Goal: Find specific page/section: Find specific page/section

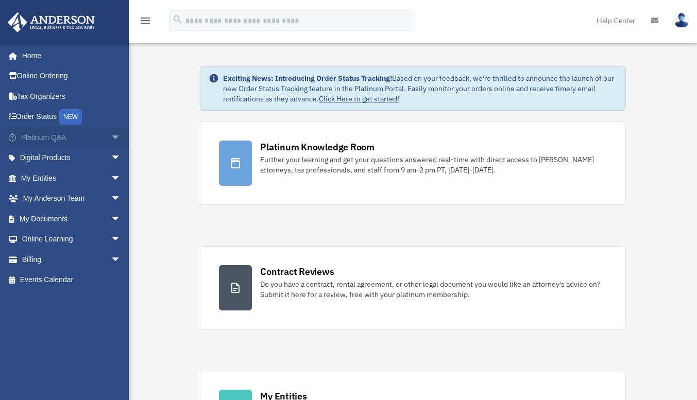
click at [40, 134] on link "Platinum Q&A arrow_drop_down" at bounding box center [71, 137] width 129 height 21
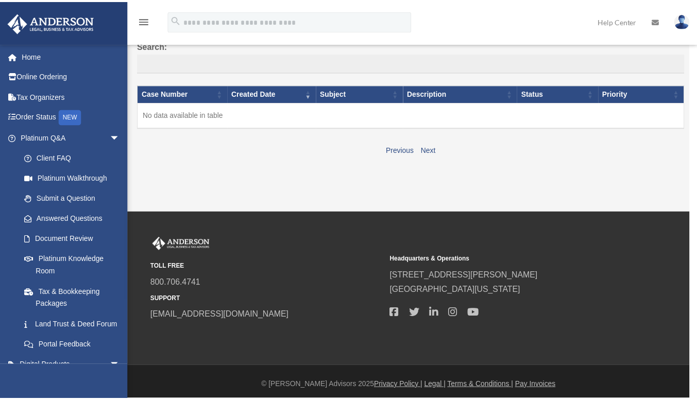
scroll to position [90, 0]
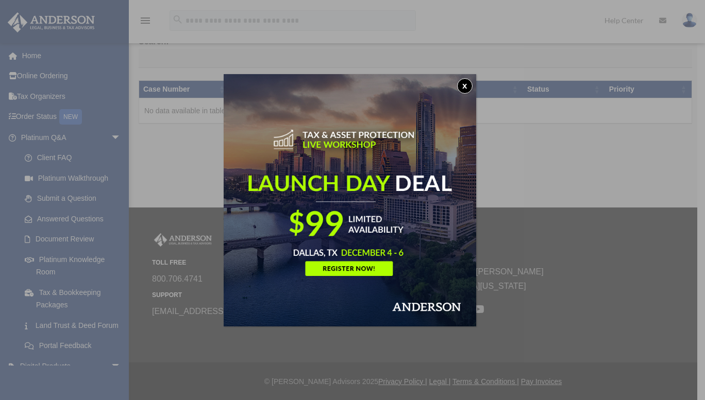
click at [464, 86] on button "x" at bounding box center [464, 85] width 15 height 15
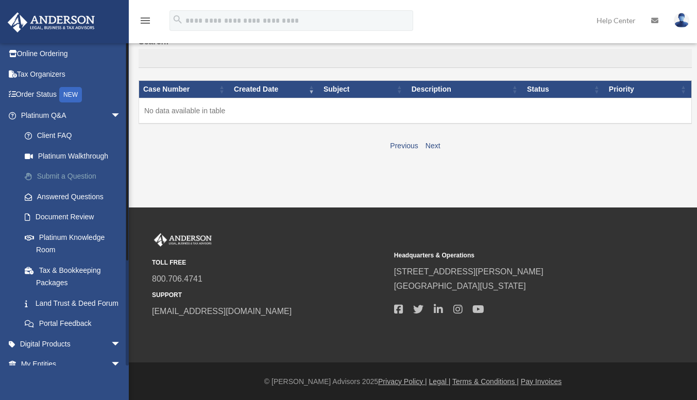
scroll to position [0, 0]
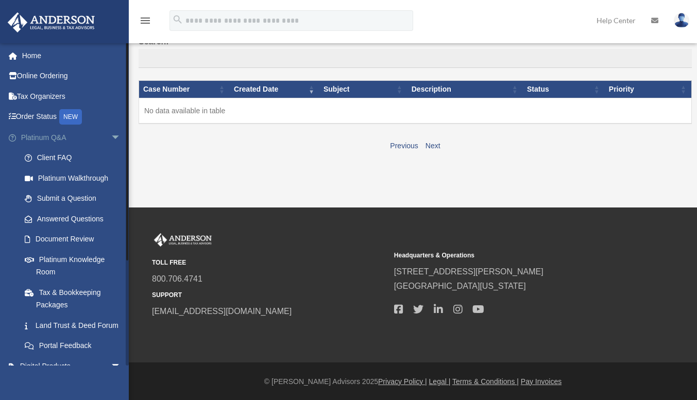
click at [111, 135] on span "arrow_drop_down" at bounding box center [121, 137] width 21 height 21
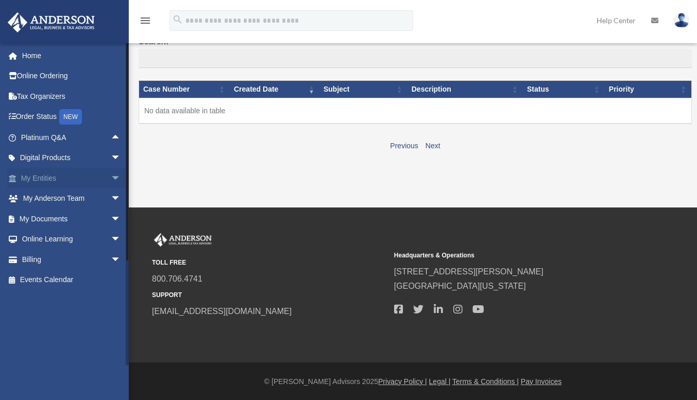
click at [111, 174] on span "arrow_drop_down" at bounding box center [121, 178] width 21 height 21
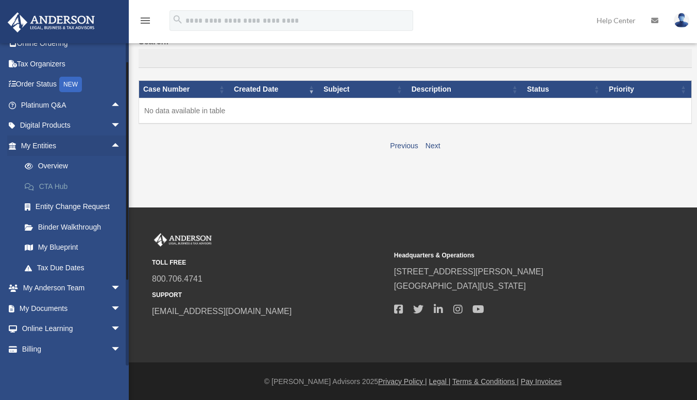
scroll to position [48, 0]
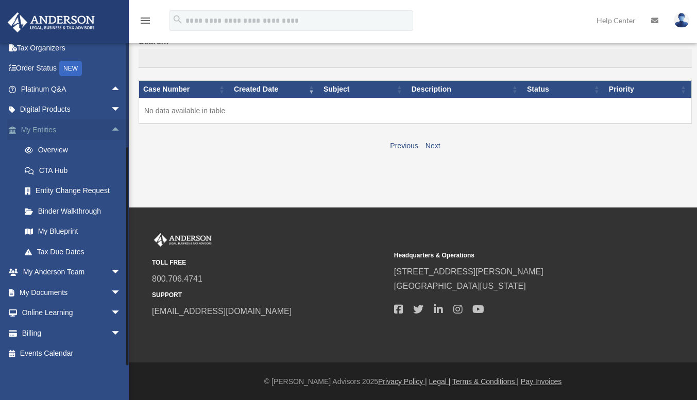
click at [111, 127] on span "arrow_drop_up" at bounding box center [121, 130] width 21 height 21
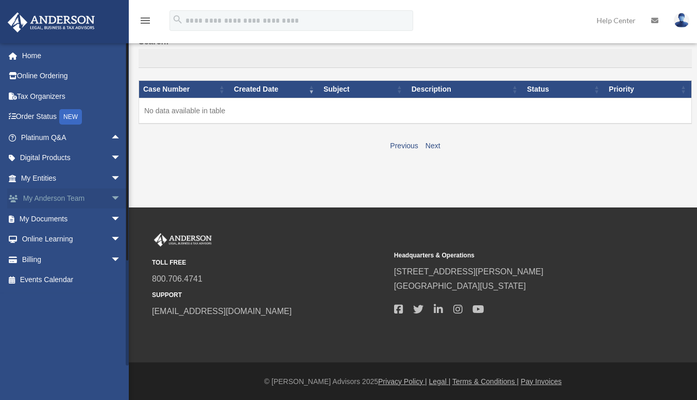
click at [111, 197] on span "arrow_drop_down" at bounding box center [121, 199] width 21 height 21
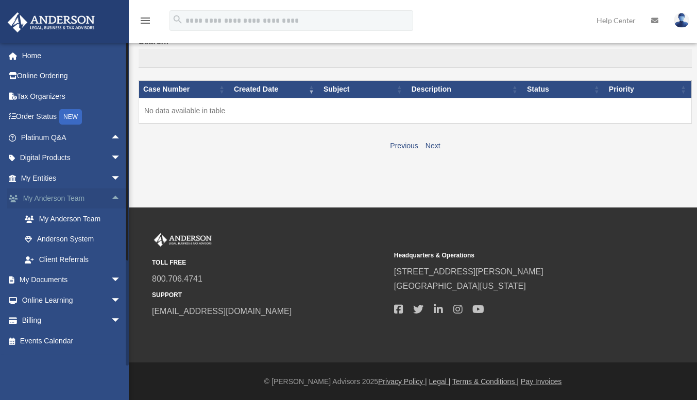
click at [111, 197] on span "arrow_drop_up" at bounding box center [121, 199] width 21 height 21
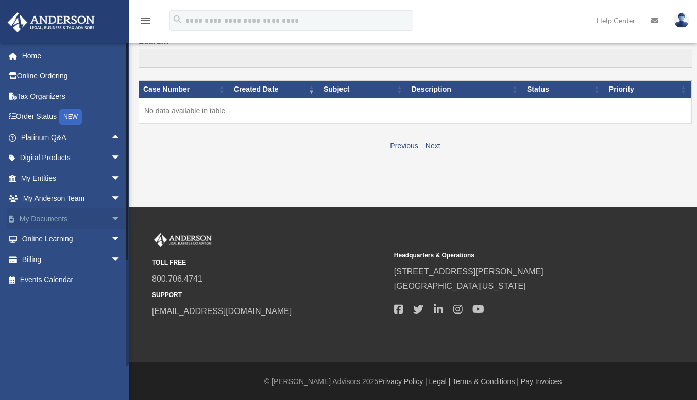
click at [111, 216] on span "arrow_drop_down" at bounding box center [121, 219] width 21 height 21
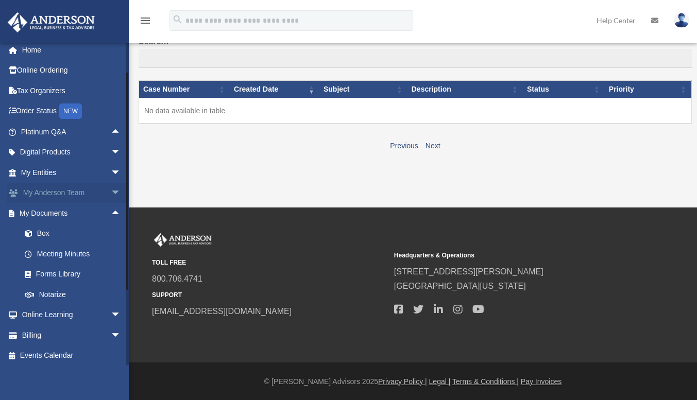
scroll to position [8, 0]
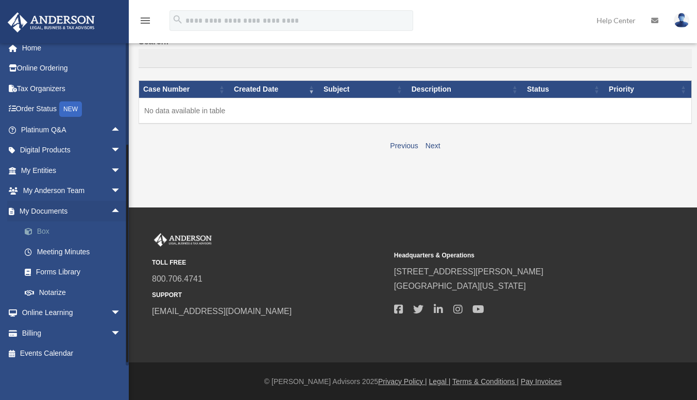
click at [42, 233] on link "Box" at bounding box center [75, 232] width 122 height 21
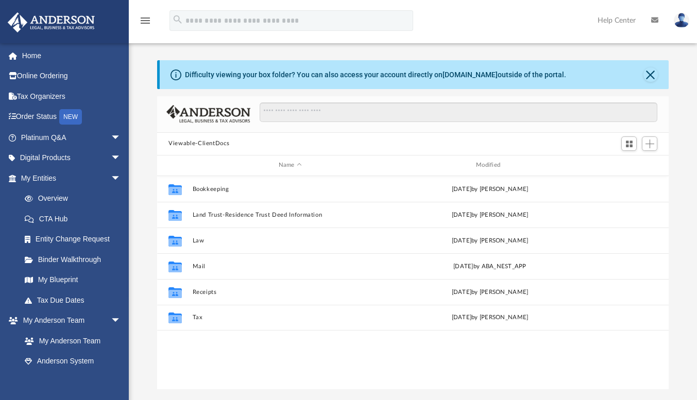
scroll to position [226, 504]
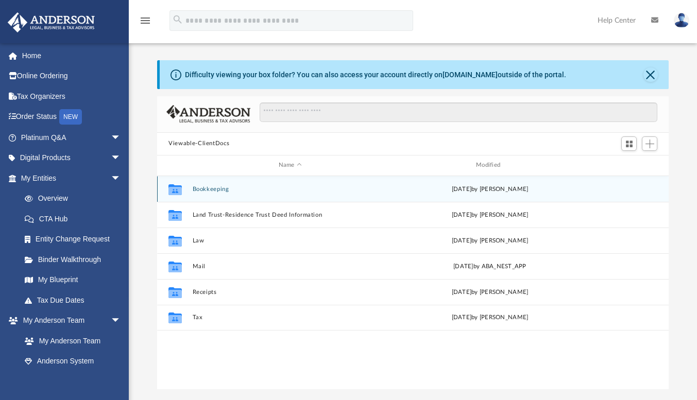
click at [208, 193] on div "Collaborated Folder Bookkeeping Sat Jul 13 2024 by Charles Rogler" at bounding box center [413, 189] width 512 height 26
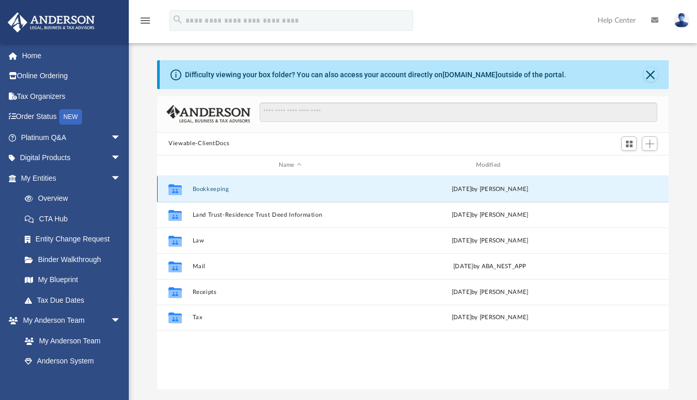
click at [214, 187] on button "Bookkeeping" at bounding box center [290, 189] width 195 height 7
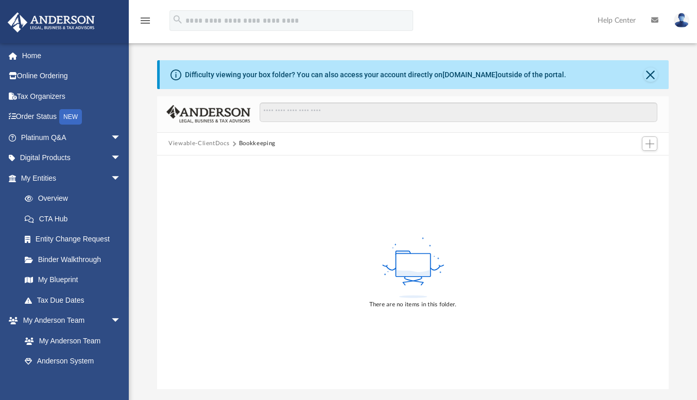
click at [200, 141] on button "Viewable-ClientDocs" at bounding box center [198, 143] width 61 height 9
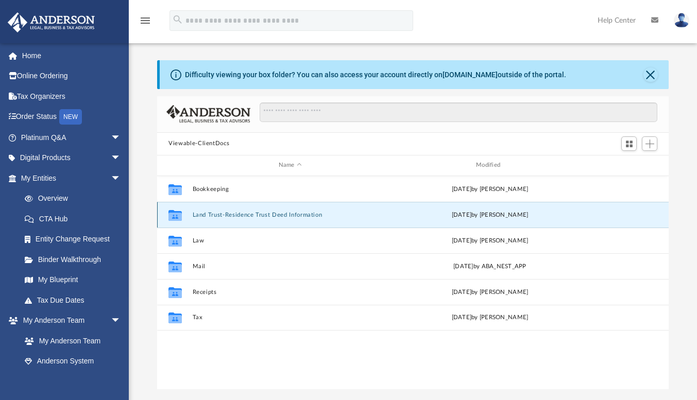
click at [211, 213] on button "Land Trust-Residence Trust Deed Information" at bounding box center [290, 215] width 195 height 7
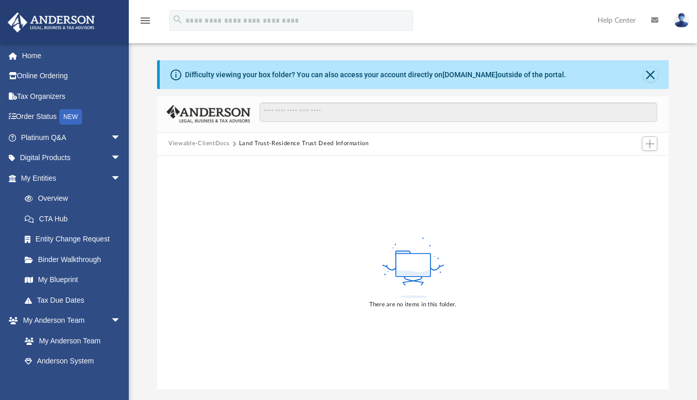
click at [204, 142] on button "Viewable-ClientDocs" at bounding box center [198, 143] width 61 height 9
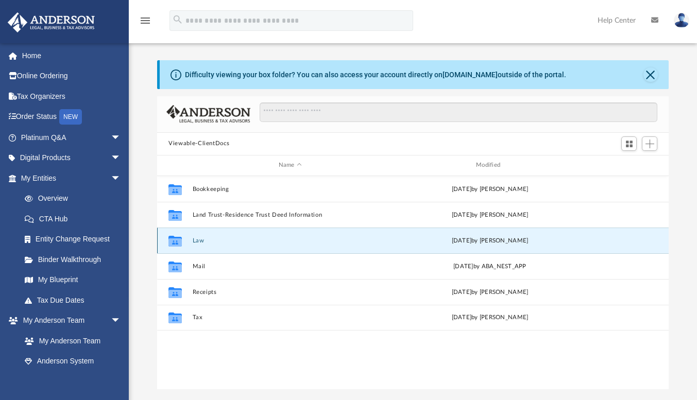
click at [203, 238] on button "Law" at bounding box center [290, 241] width 195 height 7
click at [204, 238] on button "Law" at bounding box center [290, 241] width 195 height 7
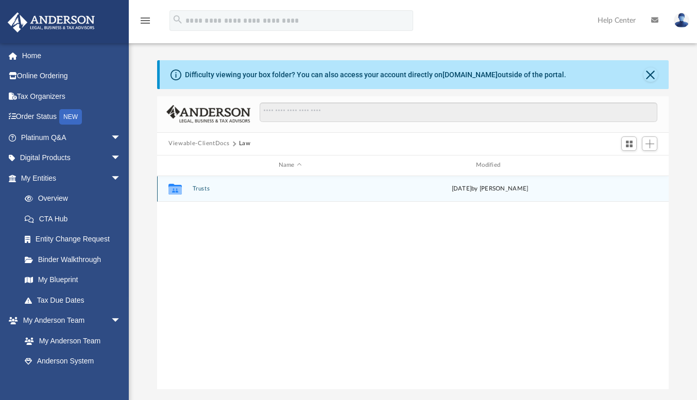
click at [200, 188] on button "Trusts" at bounding box center [290, 188] width 195 height 7
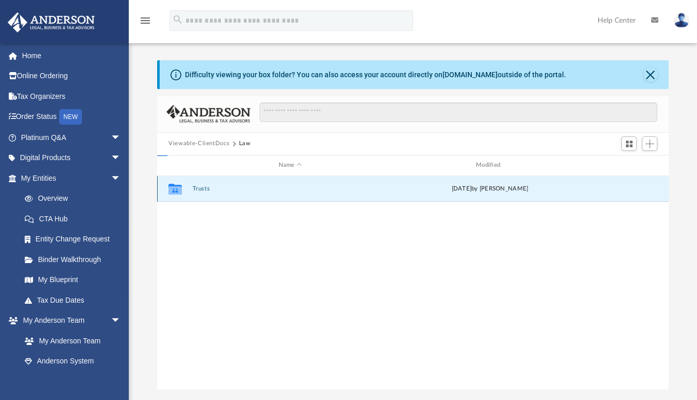
click at [201, 188] on button "Trusts" at bounding box center [290, 188] width 195 height 7
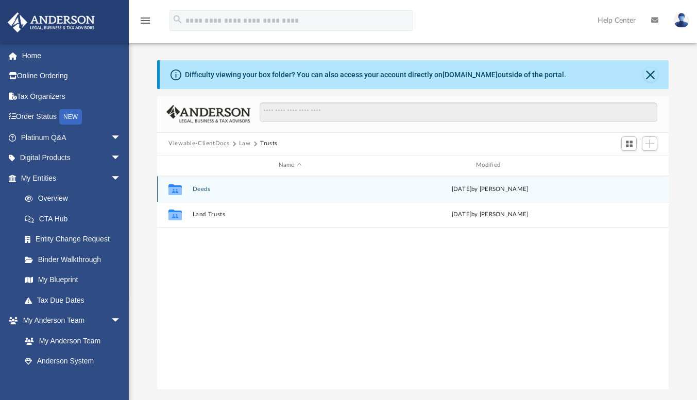
click at [196, 186] on button "Deeds" at bounding box center [290, 189] width 195 height 7
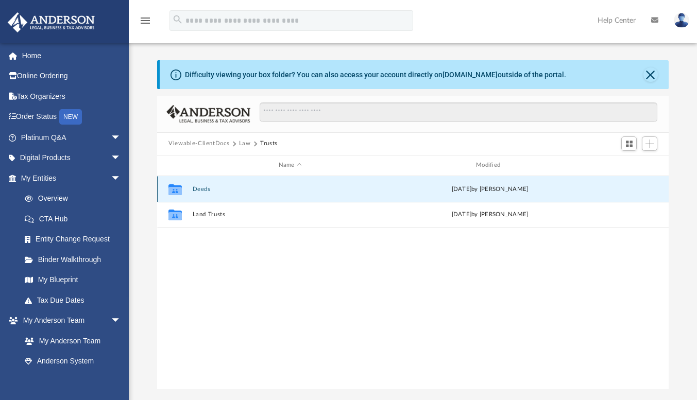
click at [196, 186] on button "Deeds" at bounding box center [290, 189] width 195 height 7
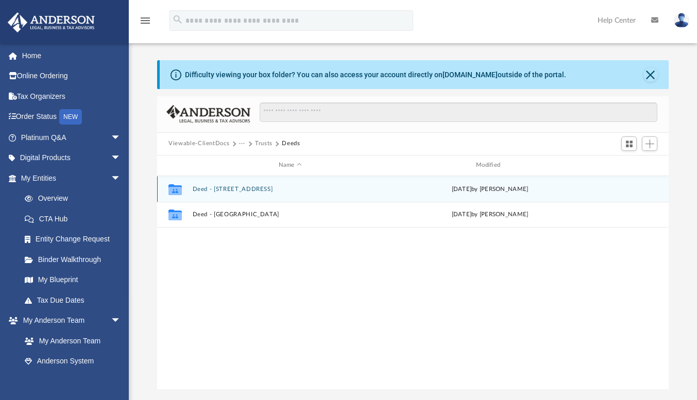
click at [261, 187] on button "Deed - [STREET_ADDRESS]" at bounding box center [290, 189] width 195 height 7
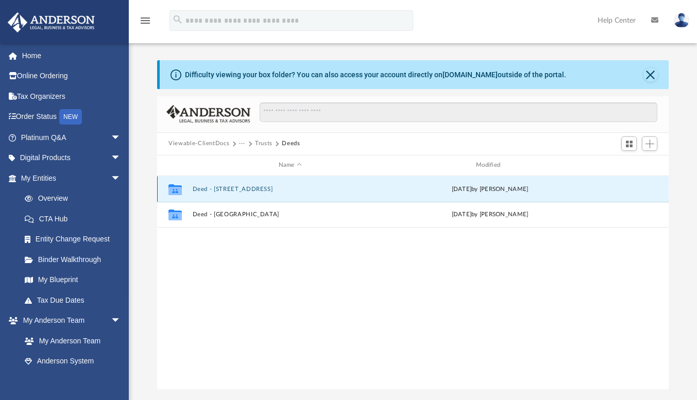
click at [262, 186] on button "Deed - [STREET_ADDRESS]" at bounding box center [290, 189] width 195 height 7
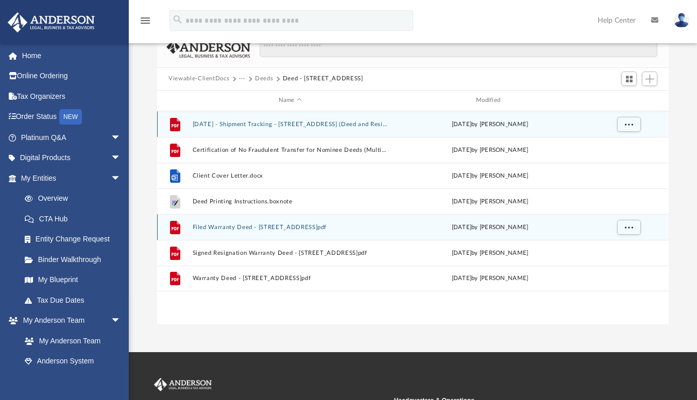
scroll to position [103, 0]
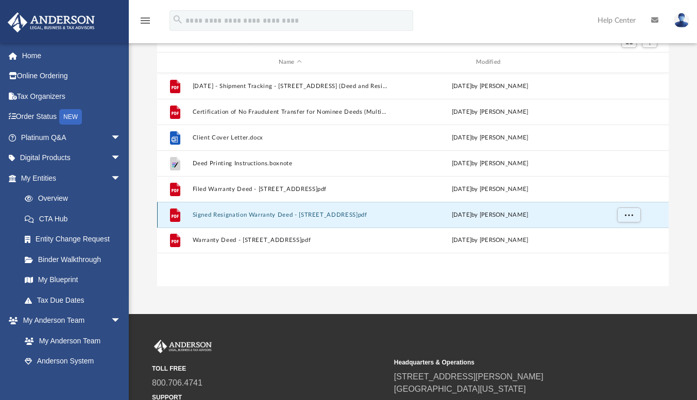
click at [293, 215] on button "Signed Resignation Warranty Deed - [STREET_ADDRESS]pdf" at bounding box center [290, 215] width 195 height 7
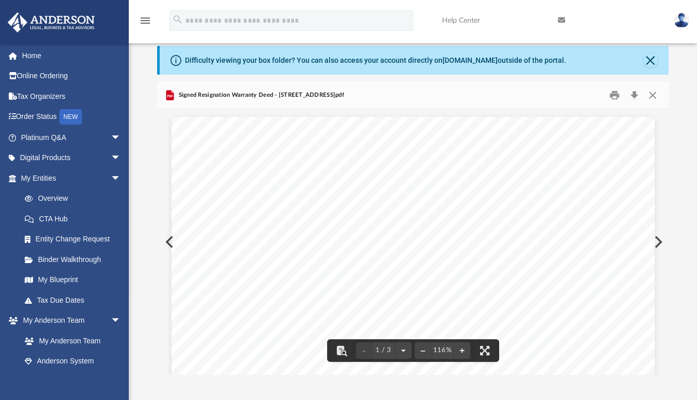
scroll to position [0, 0]
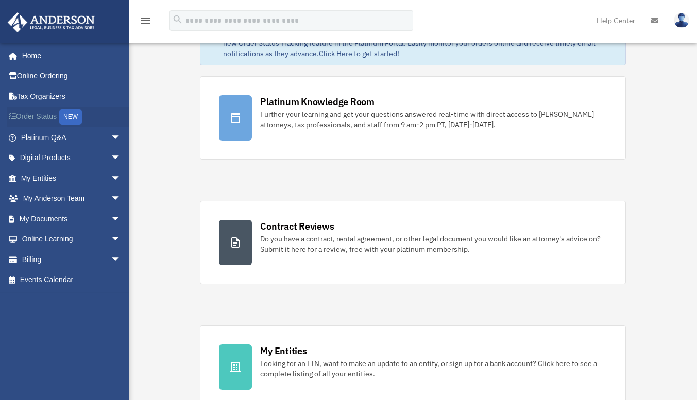
scroll to position [52, 0]
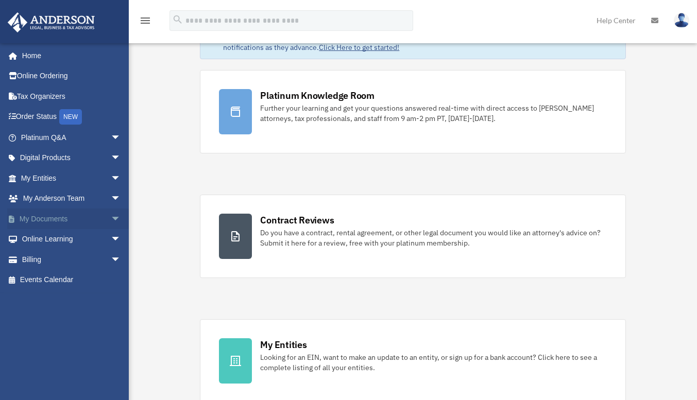
click at [45, 216] on link "My Documents arrow_drop_down" at bounding box center [71, 219] width 129 height 21
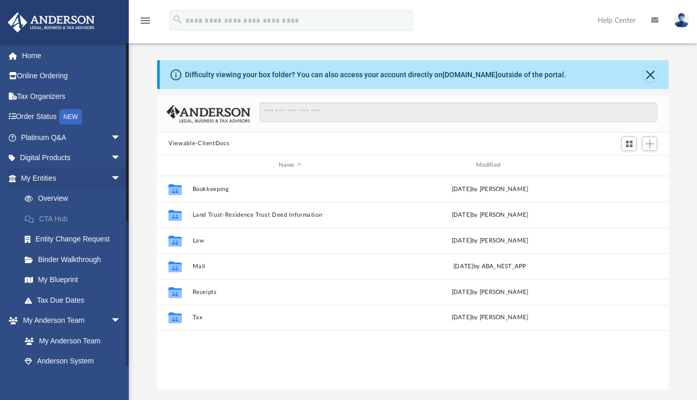
scroll to position [226, 504]
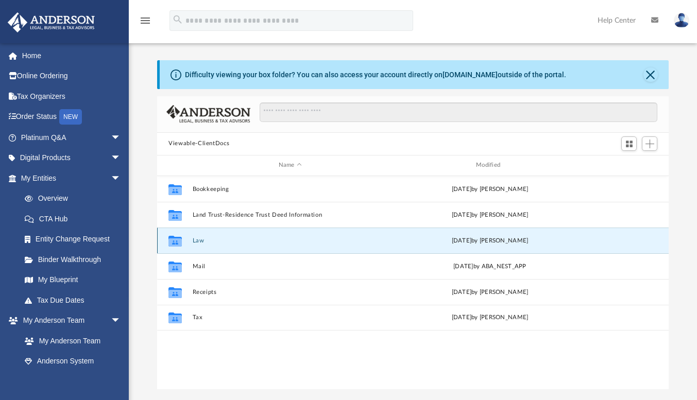
click at [194, 238] on button "Law" at bounding box center [290, 241] width 195 height 7
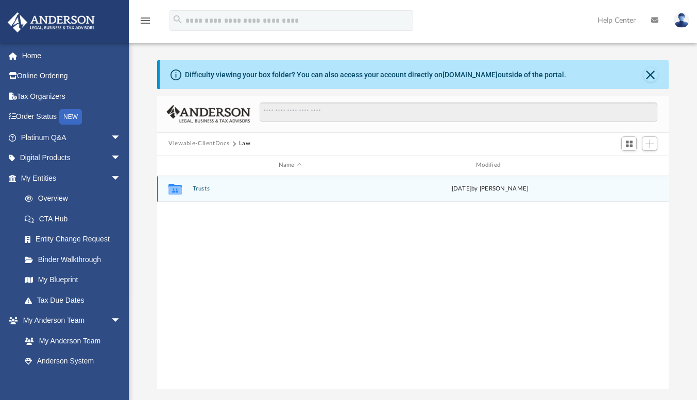
click at [204, 187] on button "Trusts" at bounding box center [290, 188] width 195 height 7
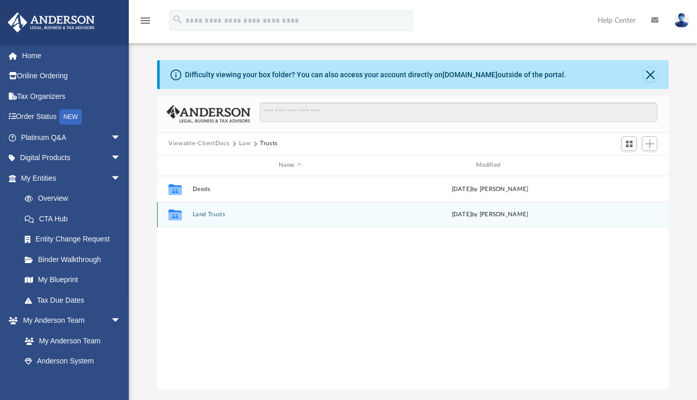
click at [212, 212] on button "Land Trusts" at bounding box center [290, 214] width 195 height 7
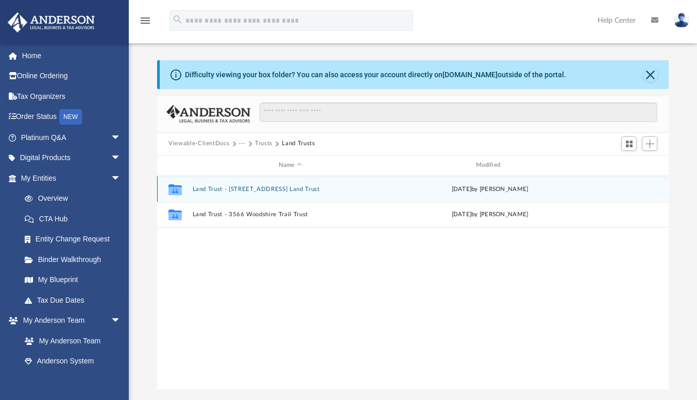
click at [241, 188] on button "Land Trust - [STREET_ADDRESS] Land Trust" at bounding box center [290, 189] width 195 height 7
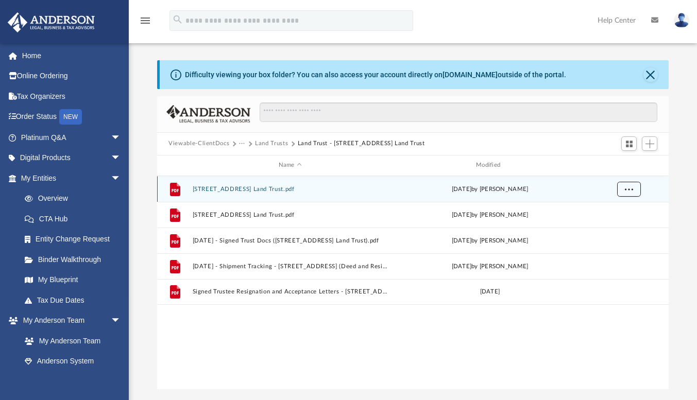
click at [623, 188] on button "More options" at bounding box center [629, 188] width 24 height 15
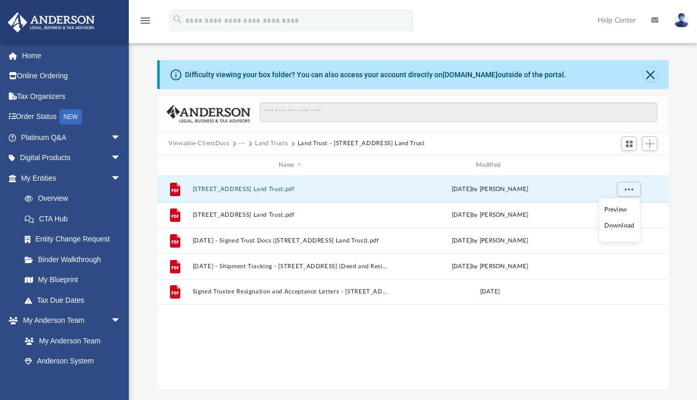
click at [370, 351] on div "File [STREET_ADDRESS] Land Trust.pdf [DATE] by [PERSON_NAME] File [STREET_ADDRE…" at bounding box center [413, 283] width 512 height 214
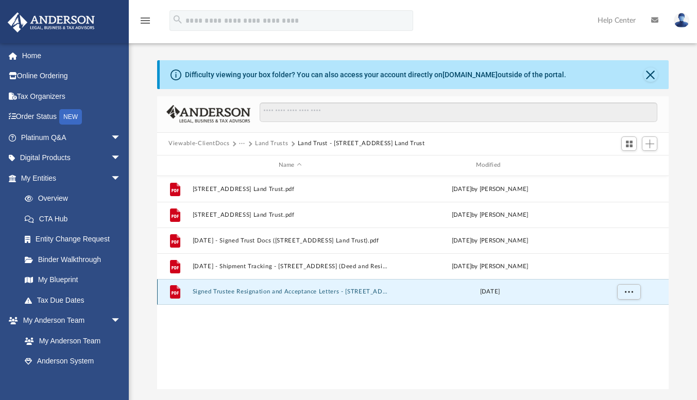
click at [250, 290] on button "Signed Trustee Resignation and Acceptance Letters - [STREET_ADDRESS] Land Trust…" at bounding box center [290, 292] width 195 height 7
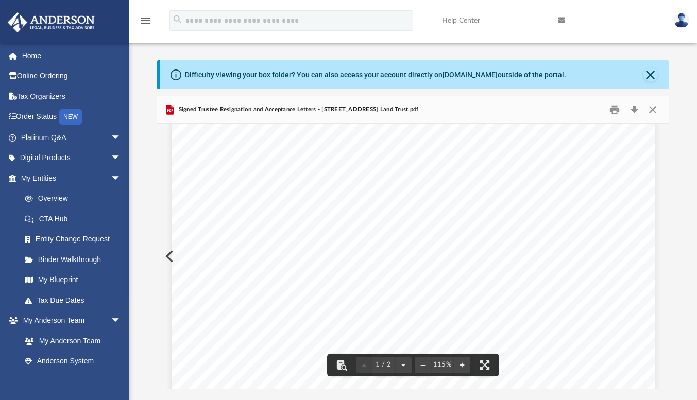
scroll to position [155, 0]
click at [656, 110] on button "Close" at bounding box center [652, 109] width 19 height 16
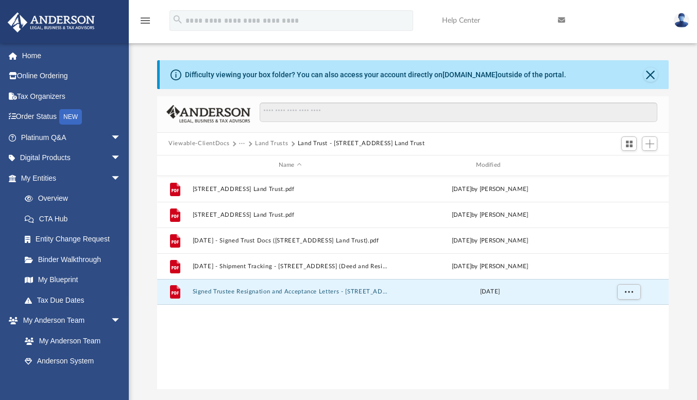
click at [280, 141] on button "Land Trusts" at bounding box center [271, 143] width 33 height 9
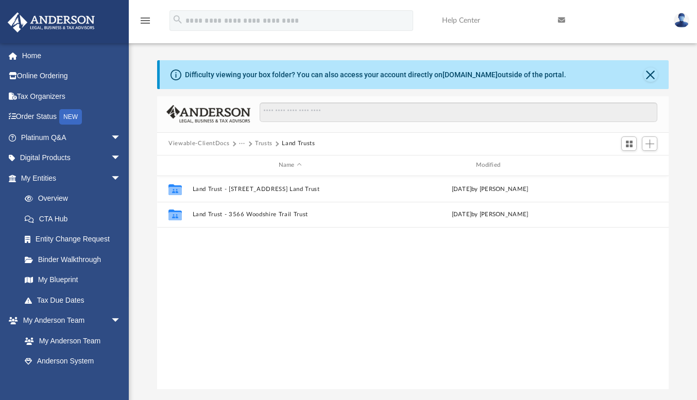
click at [203, 145] on button "Viewable-ClientDocs" at bounding box center [198, 143] width 61 height 9
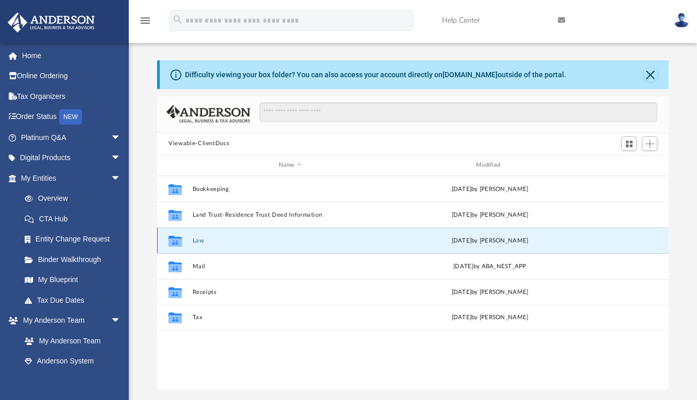
click at [197, 241] on button "Law" at bounding box center [290, 241] width 195 height 7
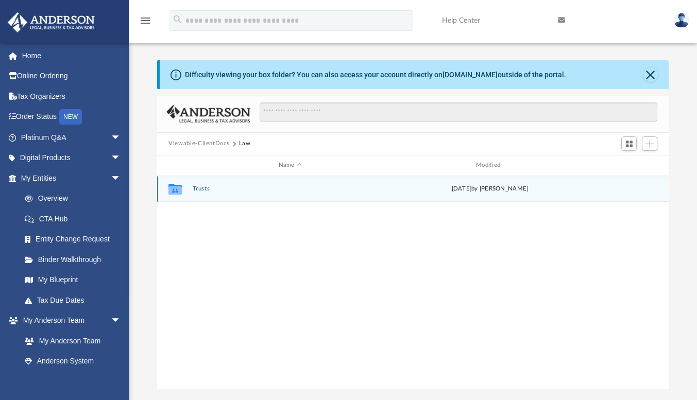
click at [201, 188] on button "Trusts" at bounding box center [290, 188] width 195 height 7
click at [204, 186] on button "Deeds" at bounding box center [290, 189] width 195 height 7
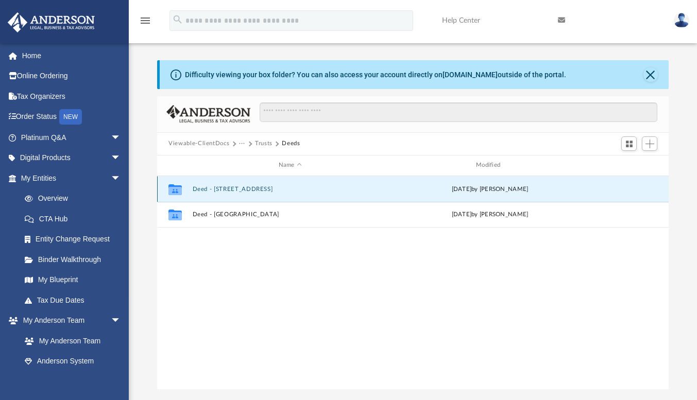
click at [256, 189] on button "Deed - 1421 South Ocean Boulevard, Unit 320" at bounding box center [290, 189] width 195 height 7
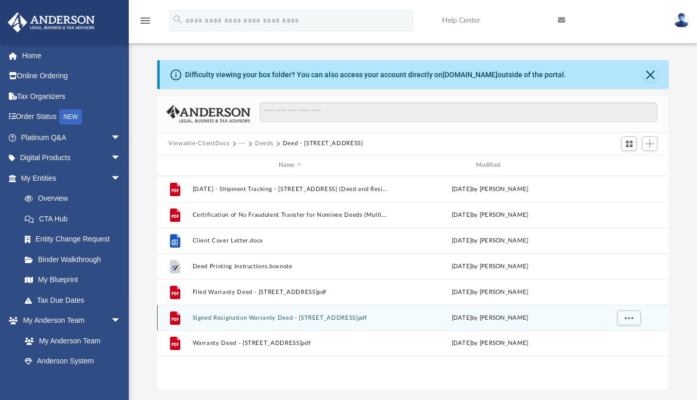
click at [271, 318] on button "Signed Resignation Warranty Deed - 1421 South Ocean Boulevard, Unit 320.pdf" at bounding box center [290, 318] width 195 height 7
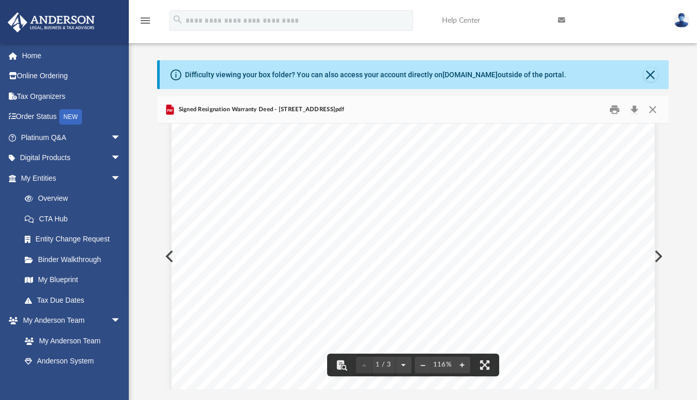
scroll to position [103, 0]
click at [653, 109] on button "Close" at bounding box center [652, 109] width 19 height 16
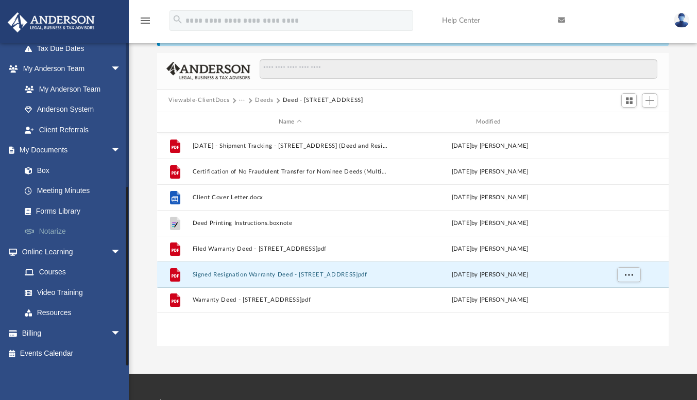
scroll to position [52, 0]
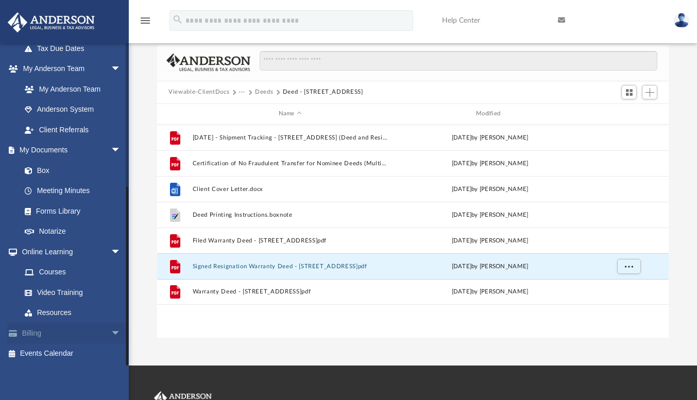
click at [98, 331] on link "Billing arrow_drop_down" at bounding box center [71, 333] width 129 height 21
